Goal: Check status

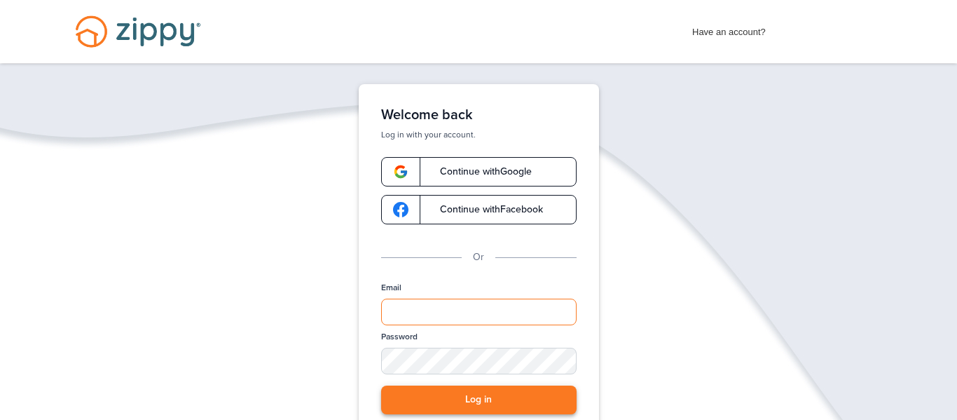
type input "**********"
click at [496, 408] on button "Log in" at bounding box center [478, 399] width 195 height 29
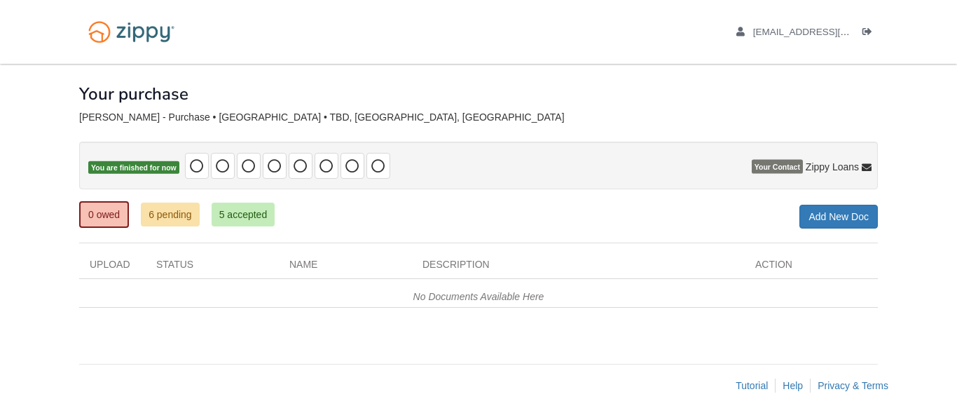
scroll to position [1, 0]
click at [184, 213] on link "6 pending" at bounding box center [170, 214] width 59 height 24
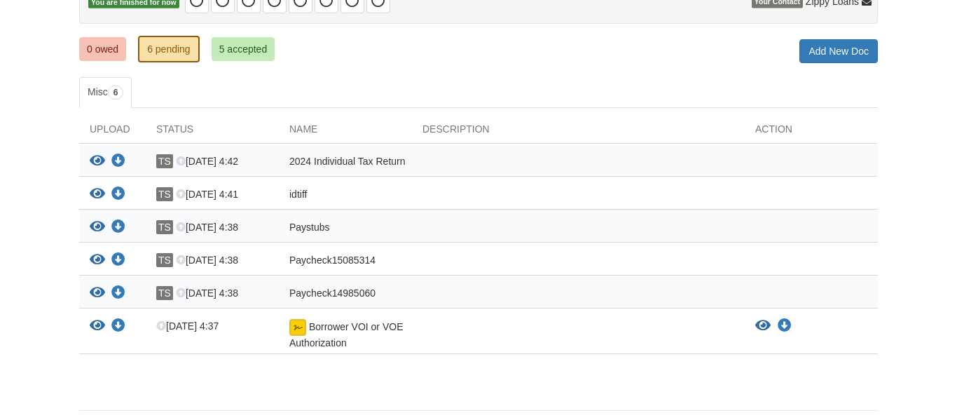
scroll to position [163, 0]
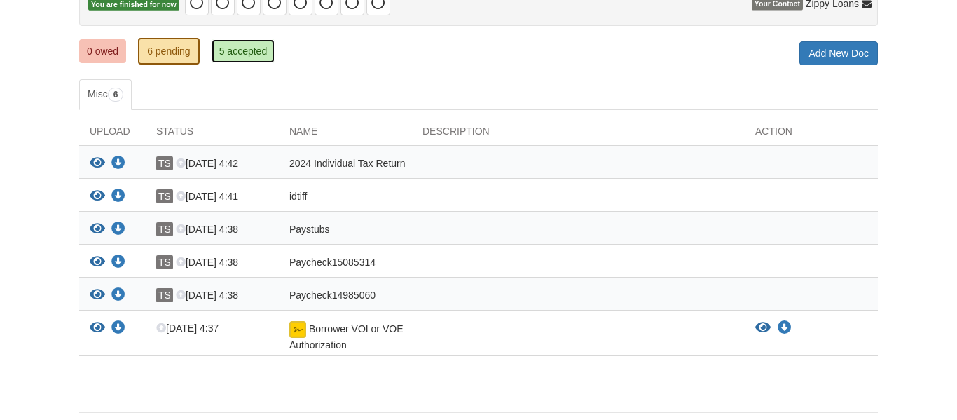
click at [256, 55] on link "5 accepted" at bounding box center [244, 51] width 64 height 24
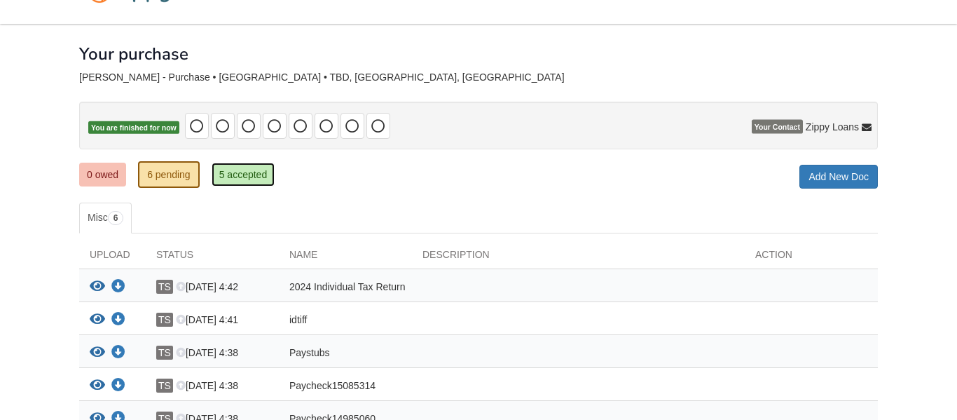
scroll to position [0, 0]
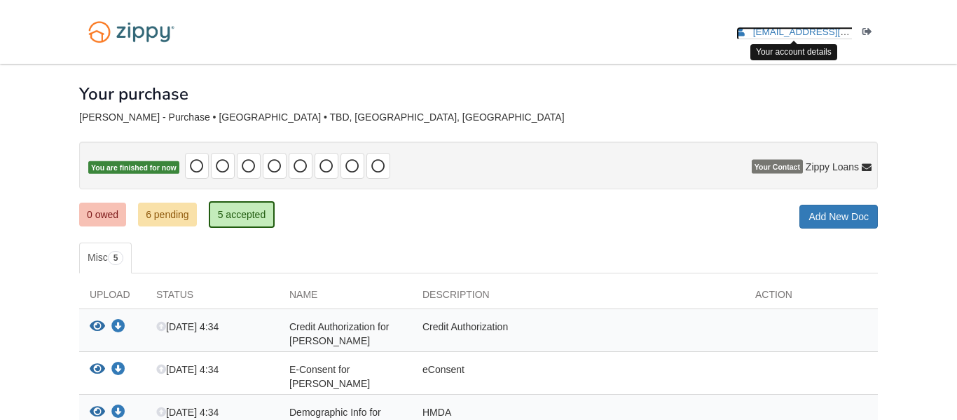
click at [775, 27] on span "lovinlifeever9@gmail.com" at bounding box center [833, 32] width 160 height 11
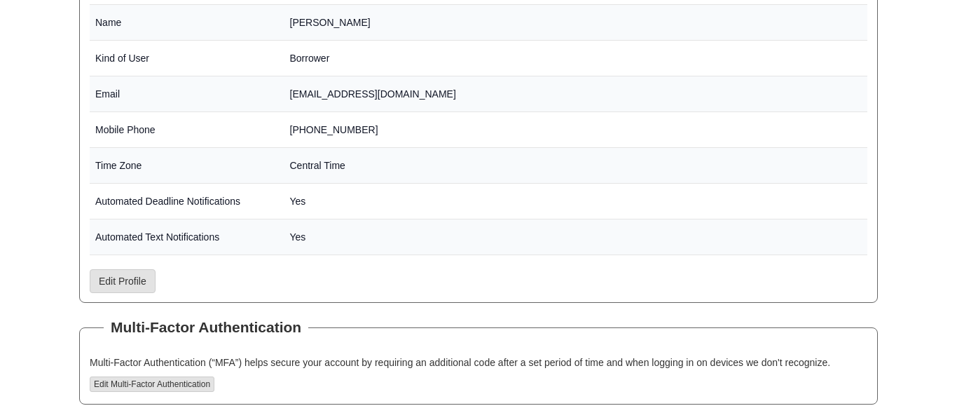
scroll to position [370, 0]
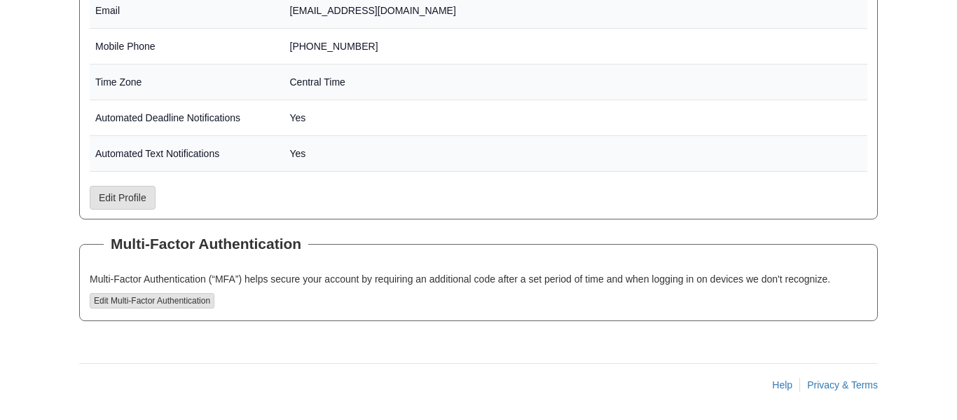
click at [677, 174] on fieldset "Profile Setting Value Name [PERSON_NAME] Kind of User Borrower Email [EMAIL_ADD…" at bounding box center [478, 37] width 798 height 363
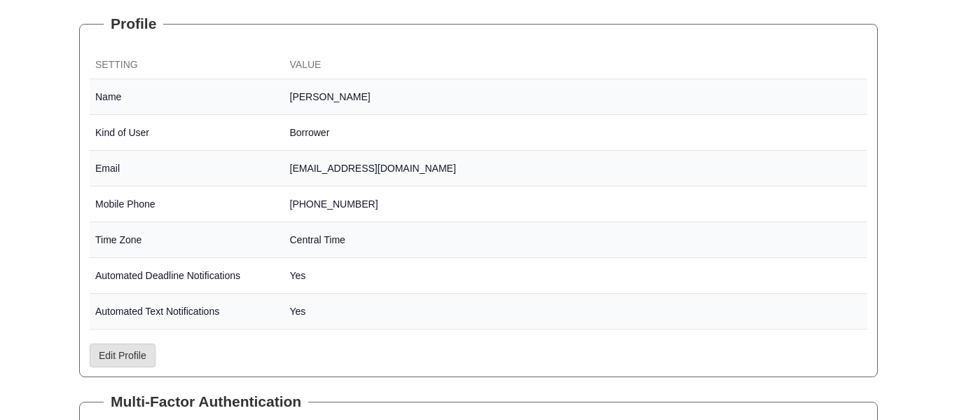
scroll to position [0, 0]
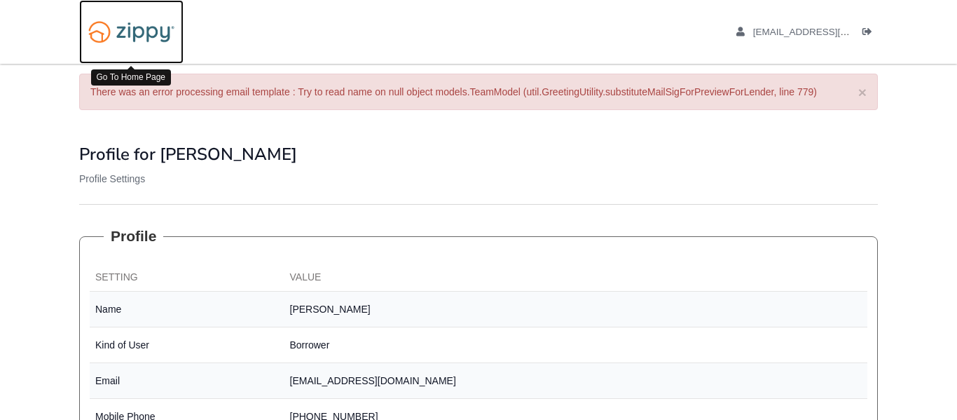
click at [135, 21] on img at bounding box center [131, 32] width 104 height 36
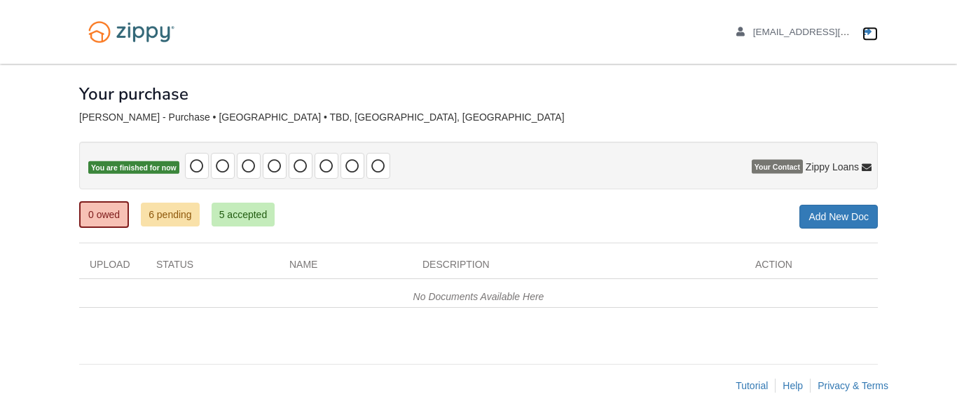
click at [866, 34] on icon "Log out" at bounding box center [867, 32] width 10 height 10
